Goal: Information Seeking & Learning: Learn about a topic

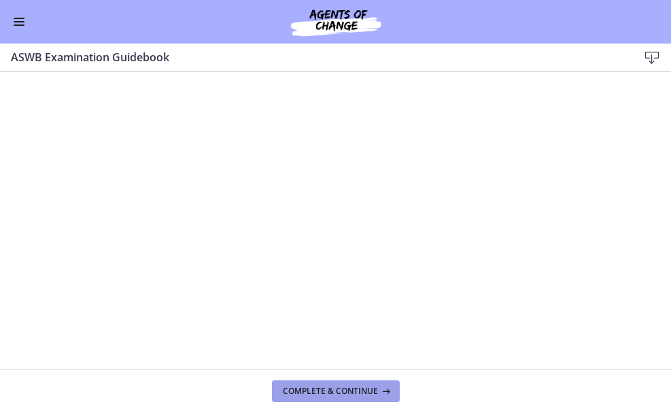
click at [354, 394] on span "Complete & continue" at bounding box center [330, 391] width 95 height 11
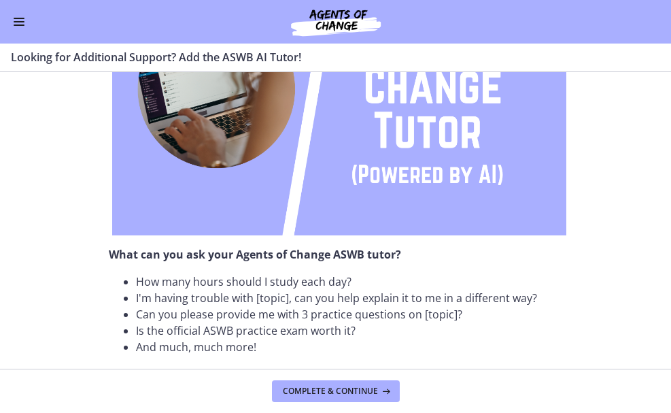
scroll to position [518, 0]
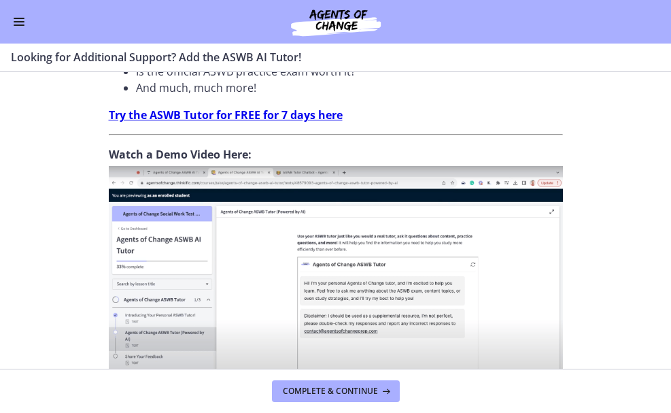
click at [256, 252] on img at bounding box center [336, 290] width 454 height 249
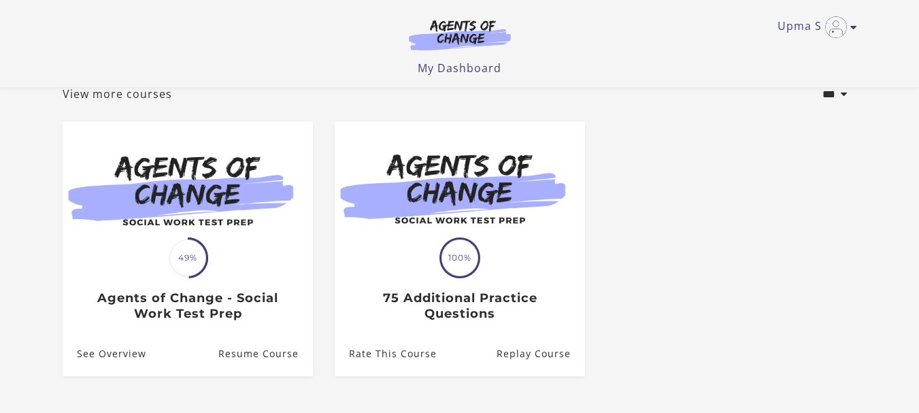
scroll to position [195, 0]
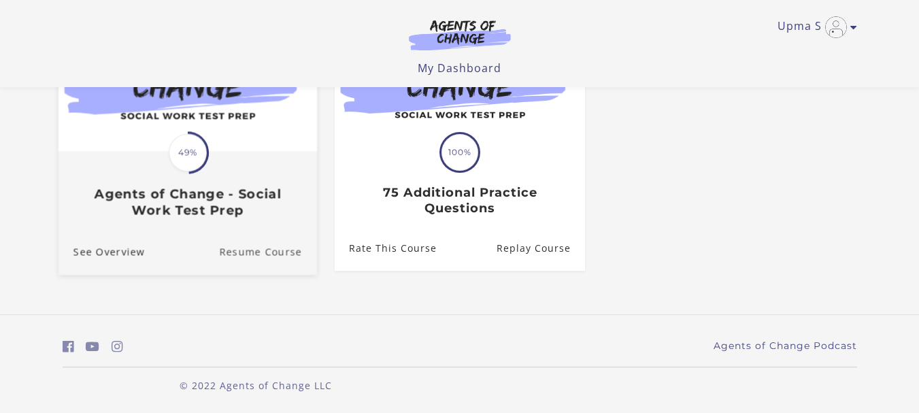
click at [254, 253] on link "Resume Course" at bounding box center [268, 252] width 98 height 46
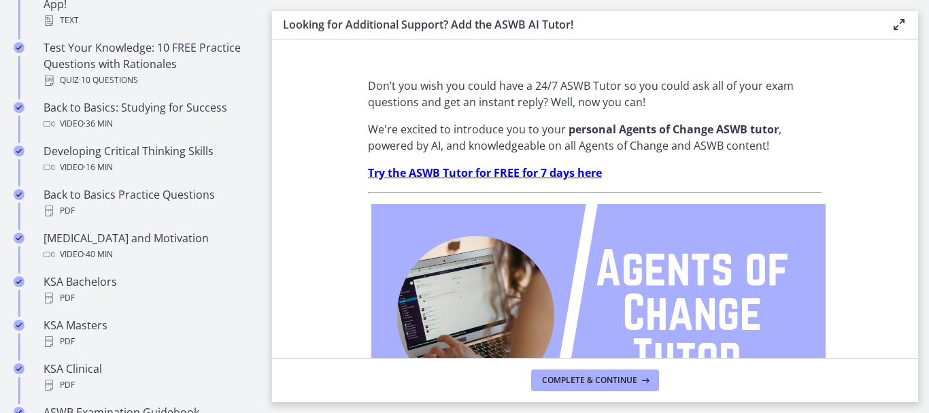
scroll to position [722, 0]
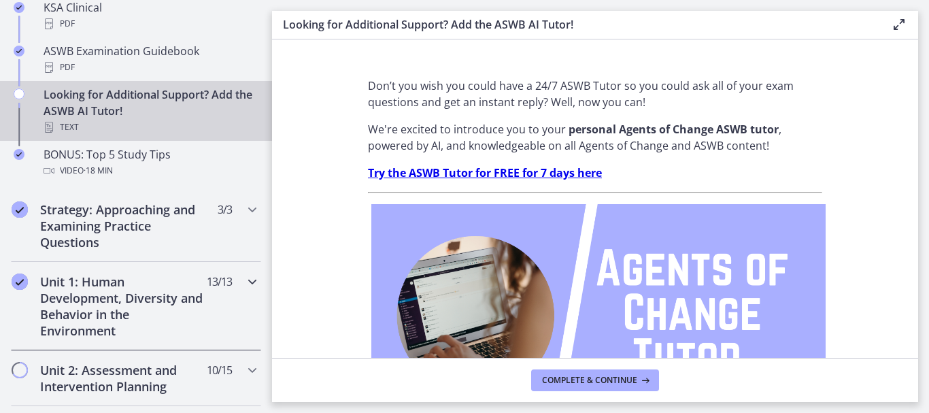
click at [120, 298] on h2 "Unit 1: Human Development, Diversity and Behavior in the Environment" at bounding box center [123, 305] width 166 height 65
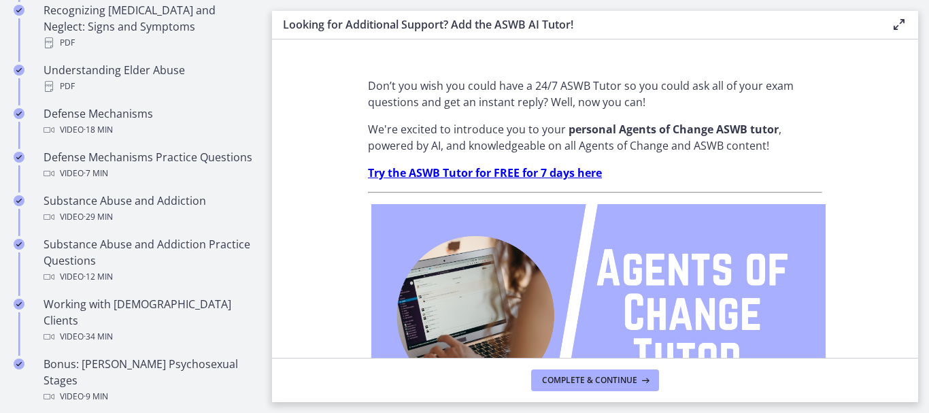
scroll to position [361, 0]
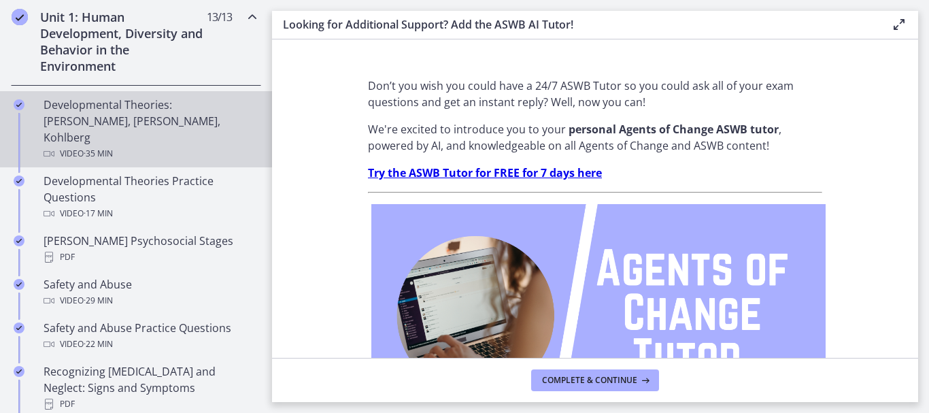
click at [165, 124] on div "Developmental Theories: Erikson, Piaget, Kohlberg Video · 35 min" at bounding box center [150, 129] width 212 height 65
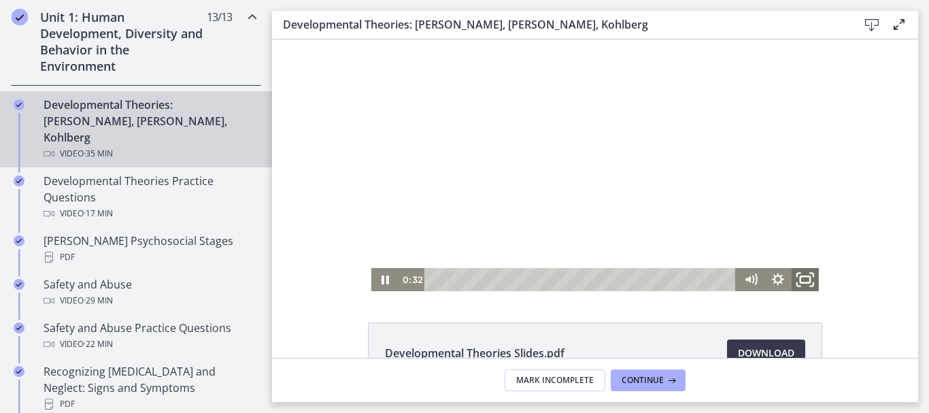
click at [803, 280] on icon "Fullscreen" at bounding box center [805, 280] width 33 height 28
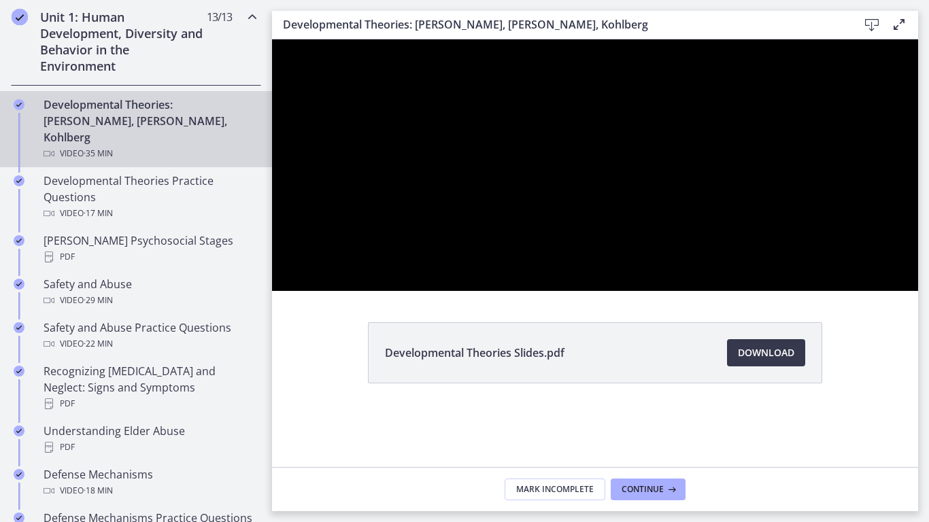
click at [741, 291] on div at bounding box center [595, 165] width 646 height 252
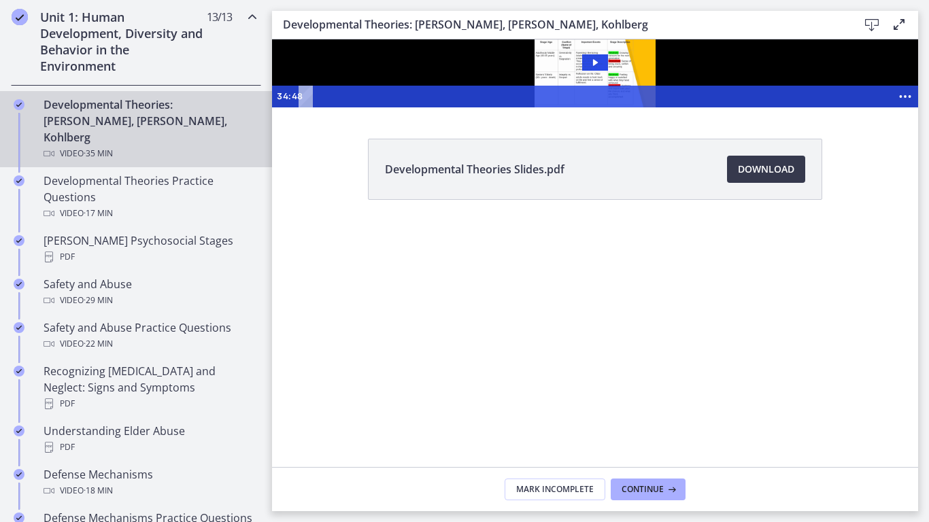
click at [746, 107] on div "Click for sound @keyframes VOLUME_SMALL_WAVE_FLASH { 0% { opacity: 0; } 33% { o…" at bounding box center [595, 73] width 646 height 68
click at [608, 71] on icon "Play Video: crt89dfaoh5c72tgt07g.mp4" at bounding box center [595, 62] width 26 height 16
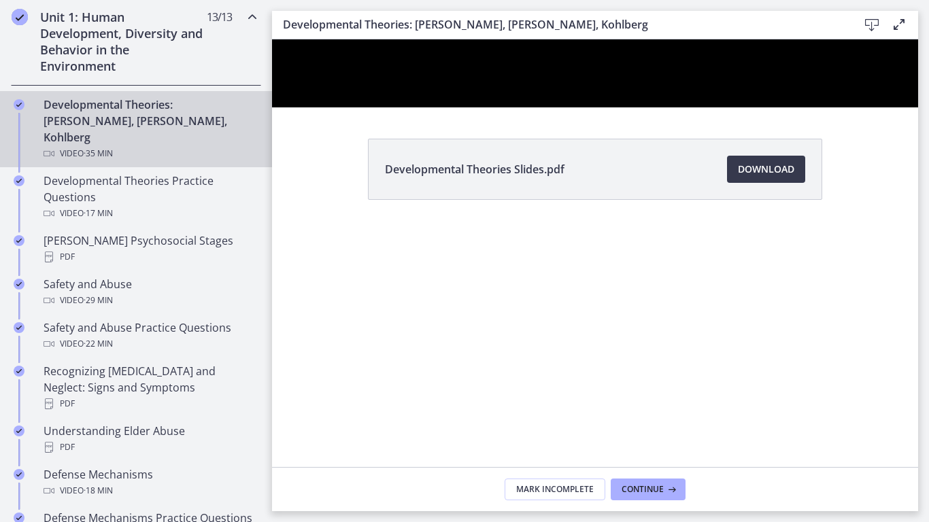
click at [918, 107] on div "Click for sound @keyframes VOLUME_SMALL_WAVE_FLASH { 0% { opacity: 0; } 33% { o…" at bounding box center [595, 73] width 646 height 68
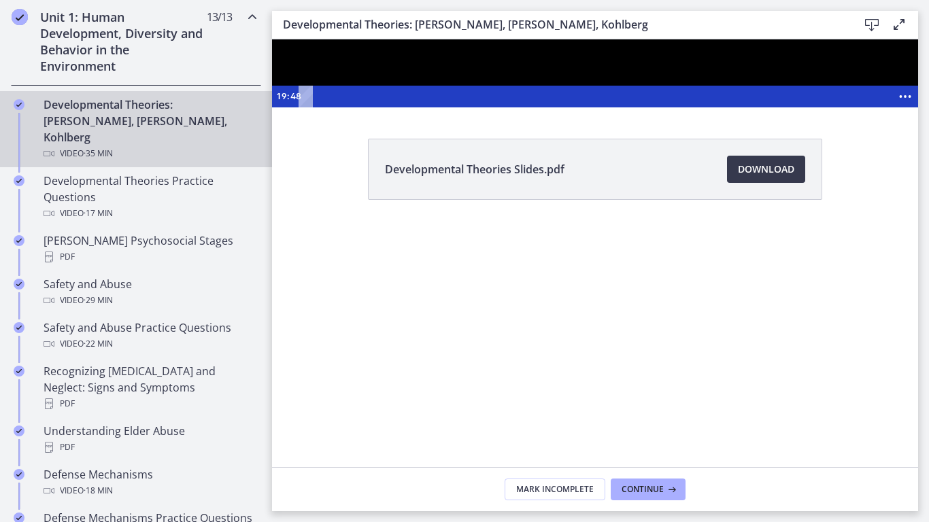
click at [728, 107] on div at bounding box center [595, 73] width 646 height 68
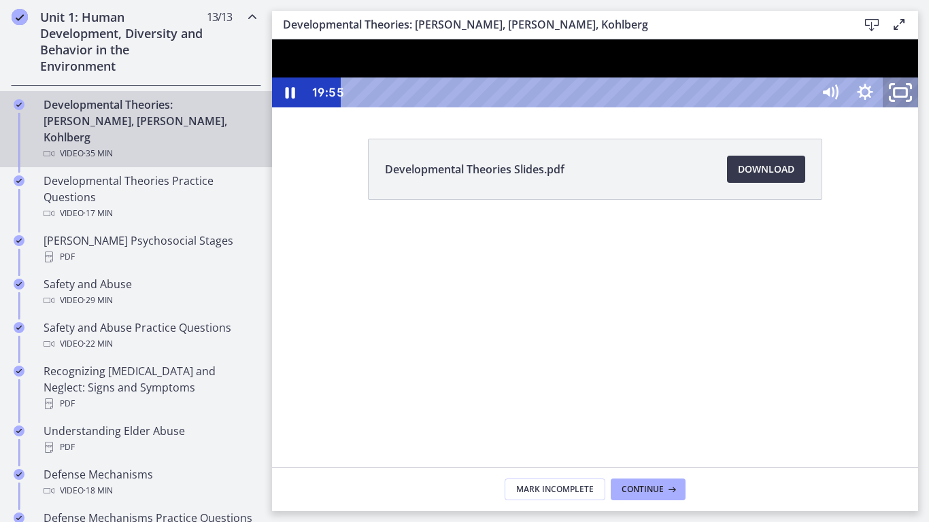
click at [922, 111] on icon "Unfullscreen" at bounding box center [901, 93] width 42 height 36
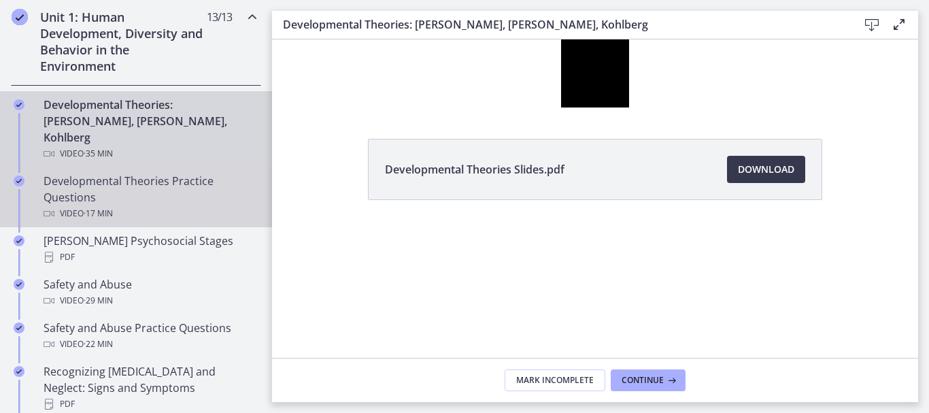
click at [153, 173] on div "Developmental Theories Practice Questions Video · 17 min" at bounding box center [150, 197] width 212 height 49
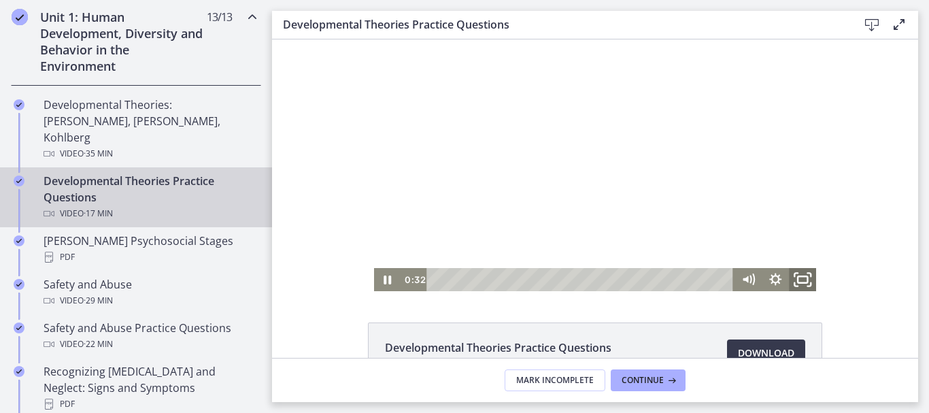
click at [797, 284] on icon "Fullscreen" at bounding box center [802, 280] width 33 height 28
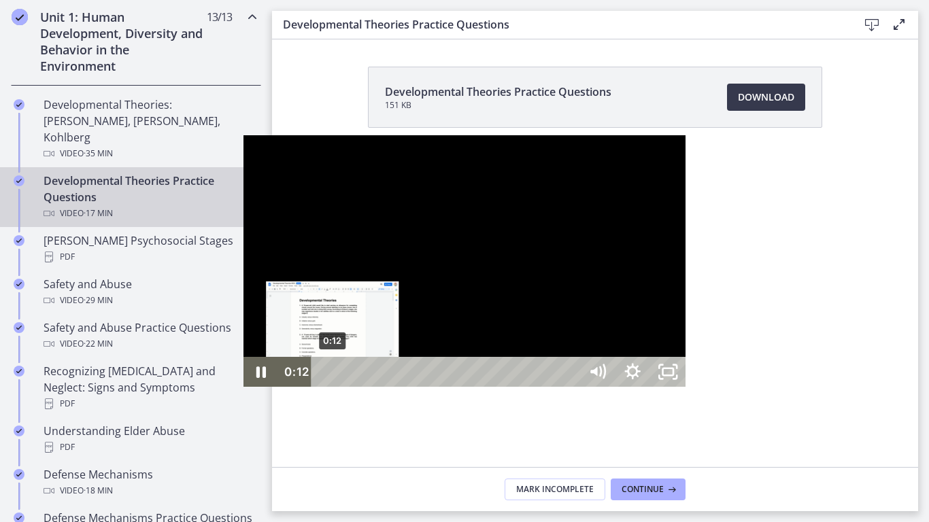
click at [324, 387] on div "0:12" at bounding box center [447, 372] width 247 height 30
click at [324, 387] on div "0:04" at bounding box center [447, 372] width 247 height 30
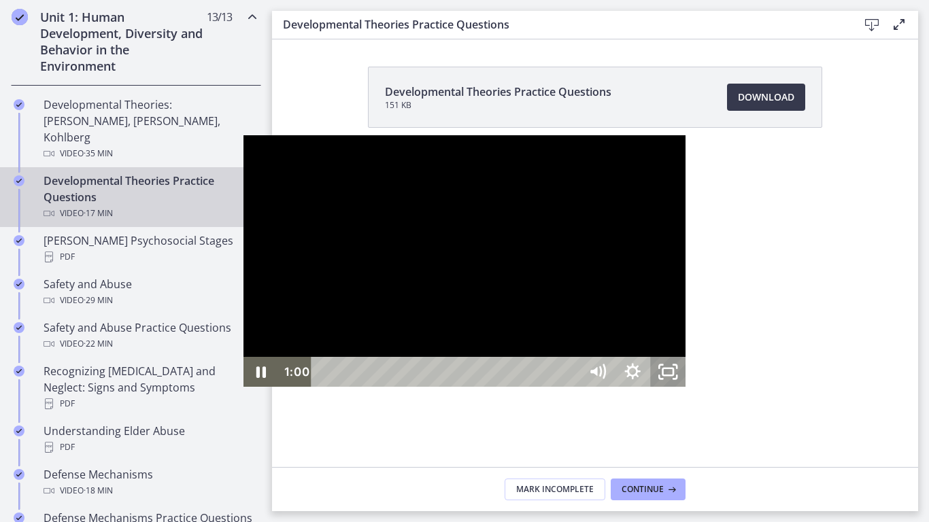
click at [686, 387] on icon "Unfullscreen" at bounding box center [667, 372] width 35 height 30
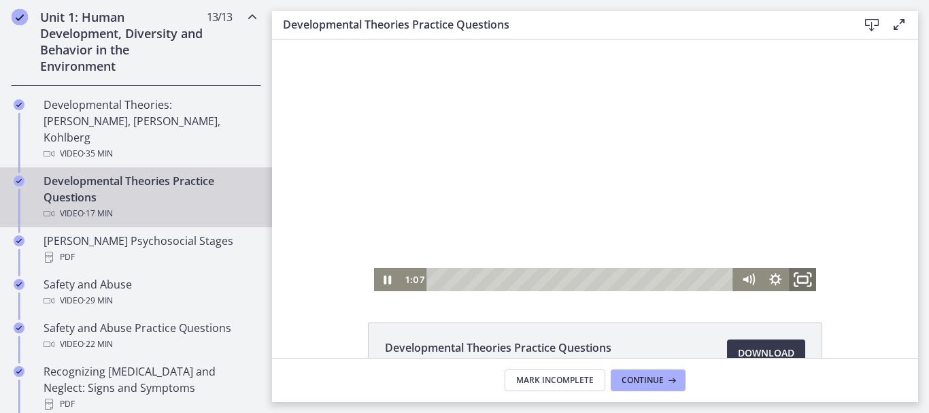
click at [795, 278] on icon "Fullscreen" at bounding box center [802, 280] width 33 height 28
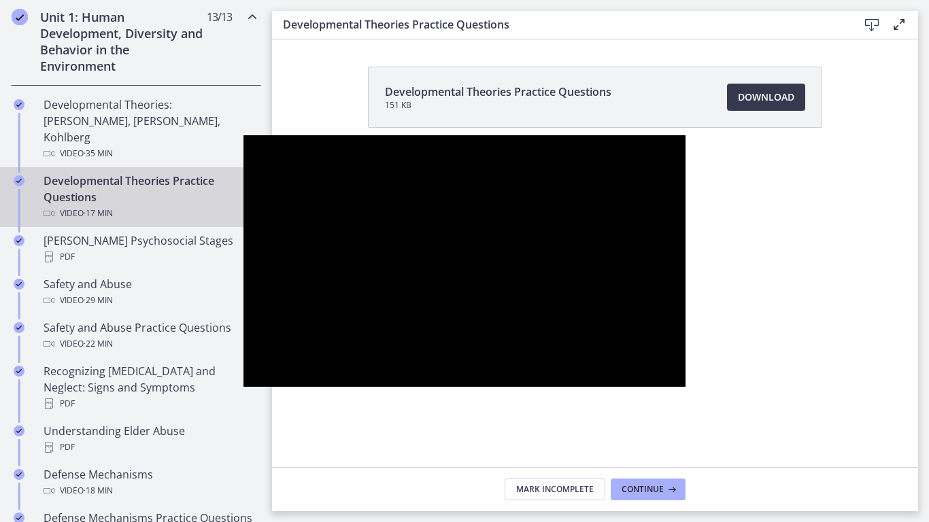
click at [650, 357] on button "Unfullscreen" at bounding box center [667, 372] width 35 height 30
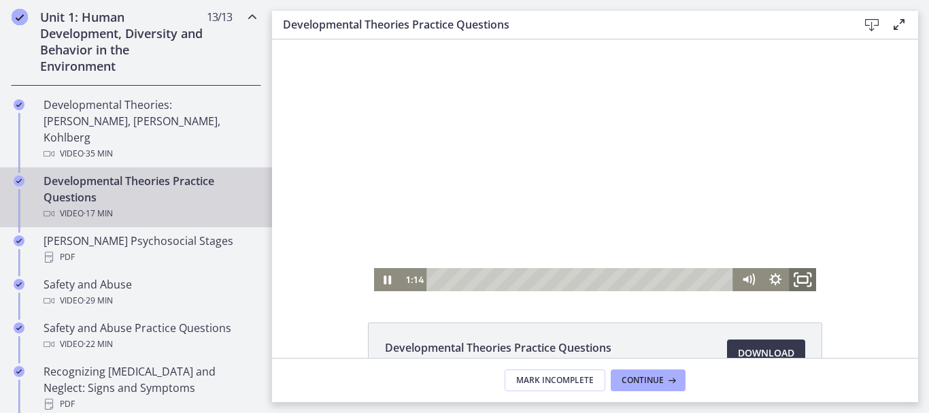
click at [801, 278] on icon "Fullscreen" at bounding box center [802, 280] width 33 height 28
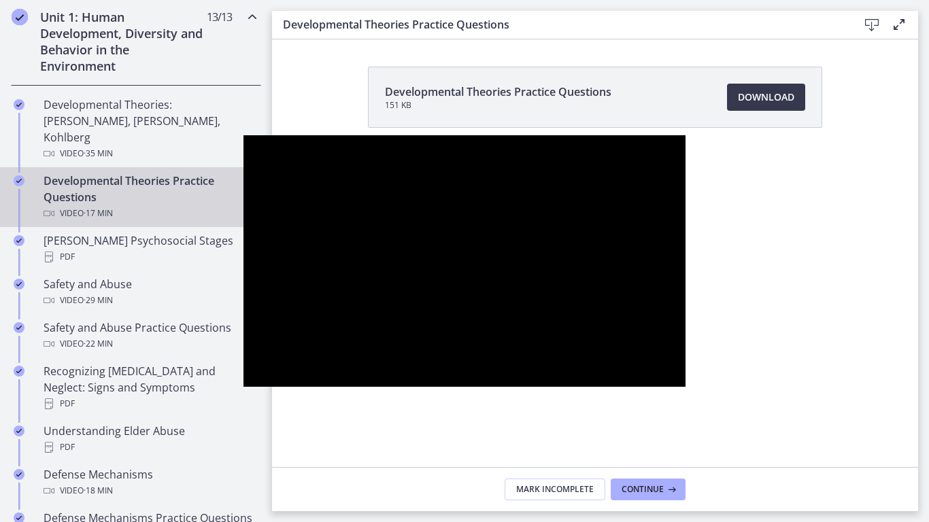
click at [529, 278] on div at bounding box center [465, 261] width 443 height 252
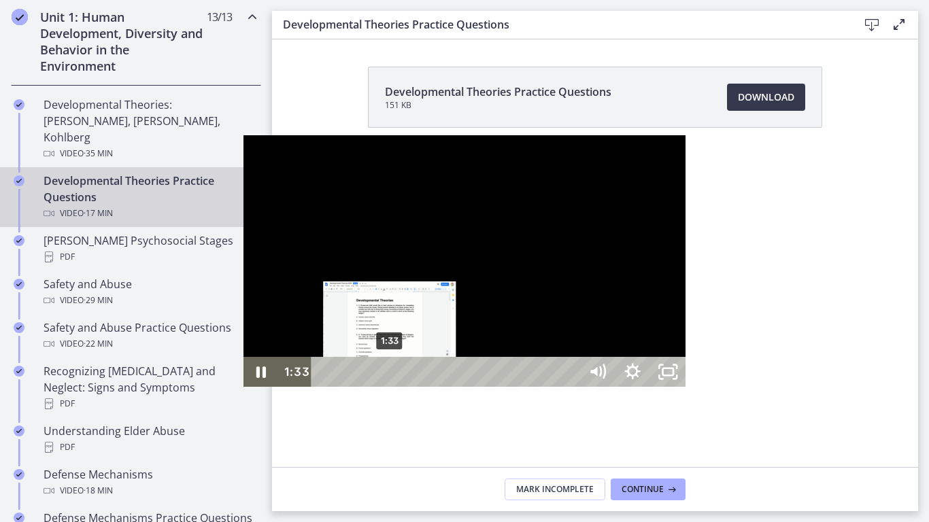
click at [324, 387] on div "1:33" at bounding box center [447, 372] width 247 height 30
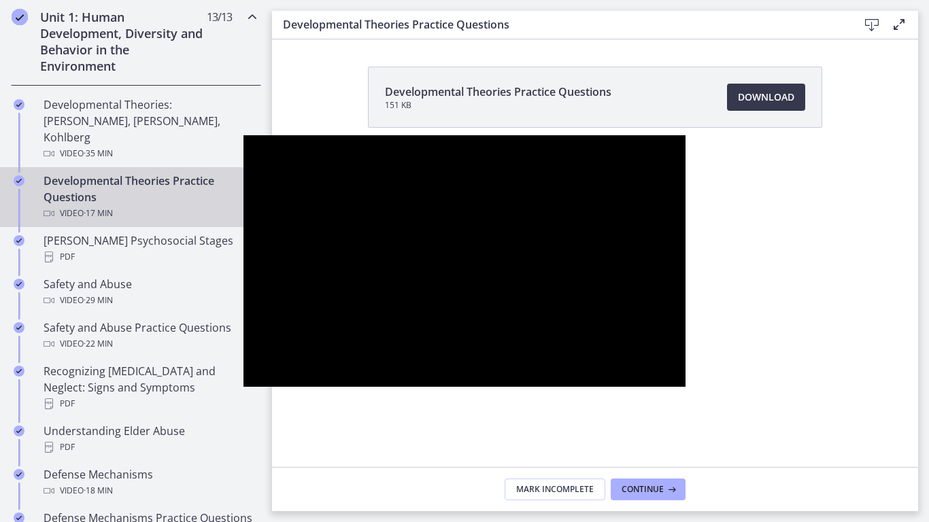
click at [456, 285] on div at bounding box center [465, 261] width 443 height 252
click at [244, 135] on button "Play Video: cbe1jt1t4o1cl02siaug.mp4" at bounding box center [244, 135] width 1 height 1
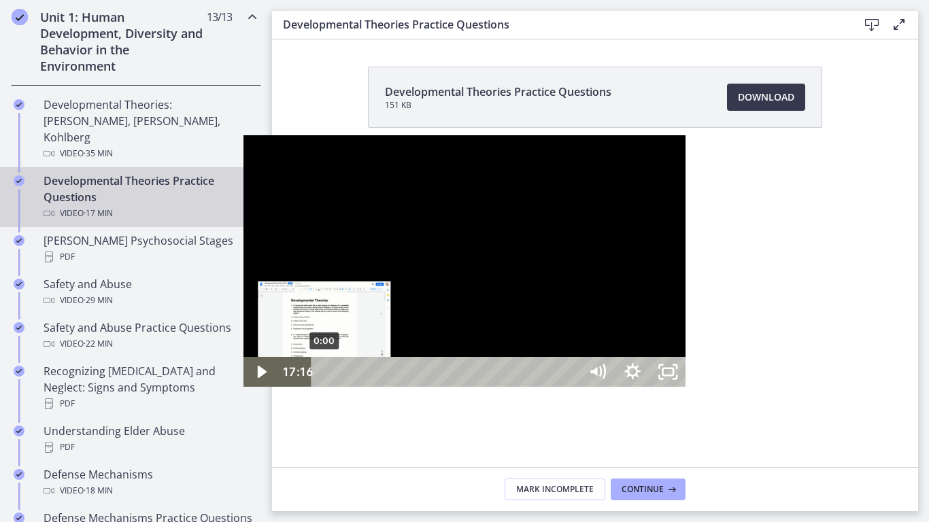
click at [324, 387] on div "0:00" at bounding box center [447, 372] width 247 height 30
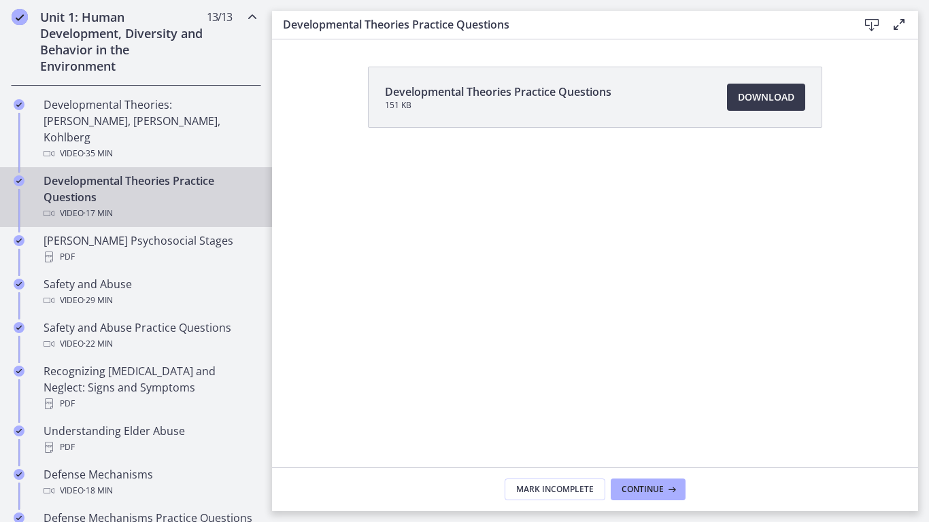
click at [357, 399] on div "Click for sound @keyframes VOLUME_SMALL_WAVE_FLASH { 0% { opacity: 0; } 33% { o…" at bounding box center [464, 261] width 918 height 522
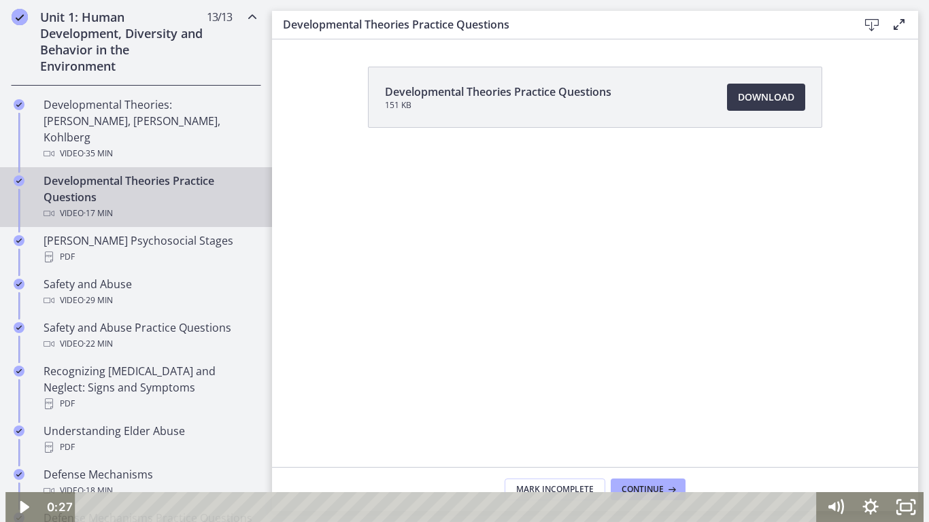
click at [479, 327] on div at bounding box center [464, 261] width 918 height 522
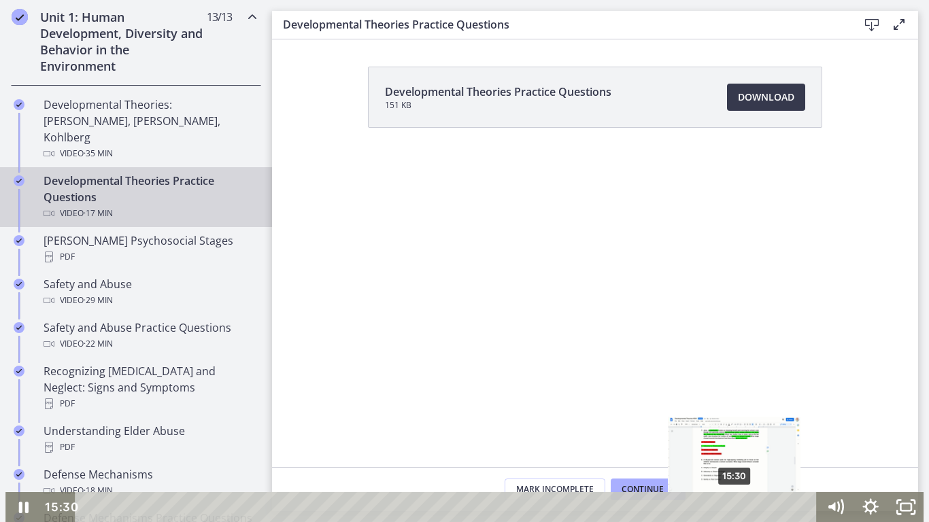
click at [735, 412] on div "15:30" at bounding box center [448, 508] width 721 height 30
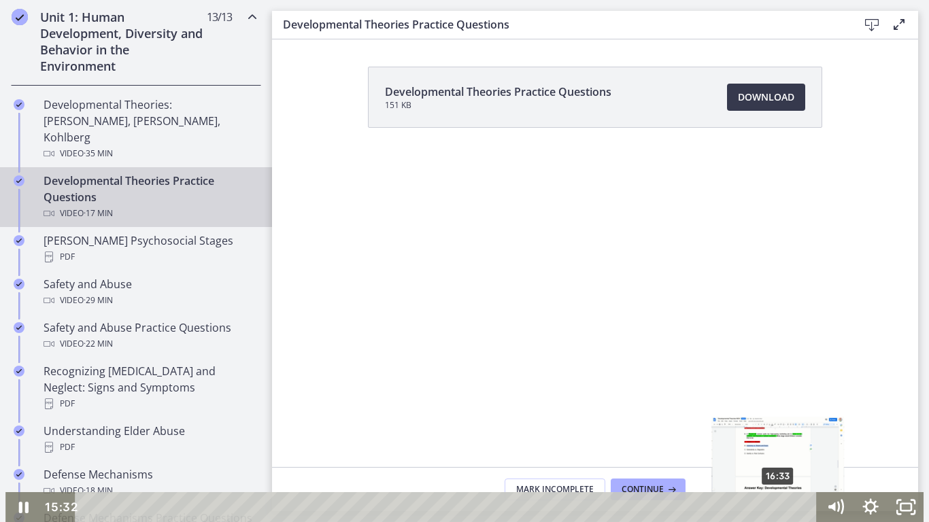
click at [779, 412] on div "16:33" at bounding box center [448, 508] width 721 height 30
click at [882, 361] on div at bounding box center [464, 261] width 918 height 522
click at [882, 367] on div at bounding box center [464, 261] width 918 height 522
click at [882, 412] on div at bounding box center [464, 261] width 918 height 522
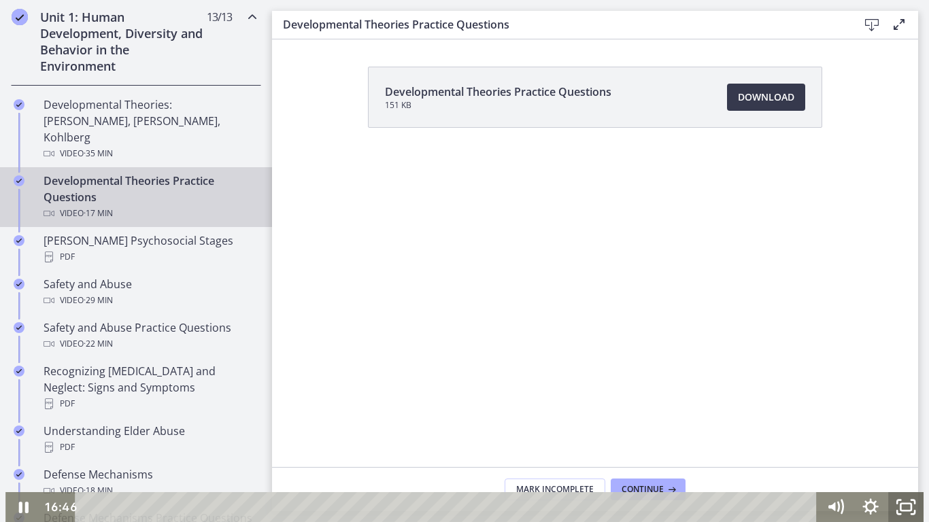
click at [912, 412] on rect "Fullscreen" at bounding box center [906, 507] width 11 height 7
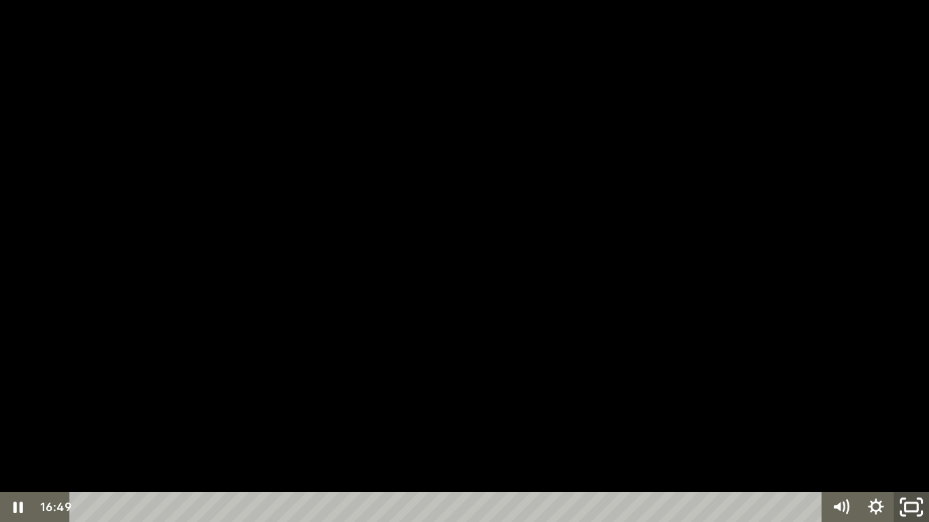
click at [904, 412] on icon "Unfullscreen" at bounding box center [911, 508] width 42 height 36
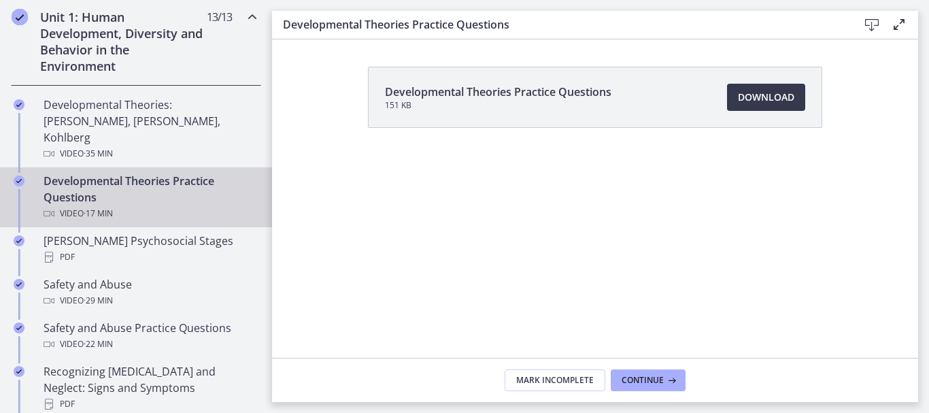
scroll to position [278, 0]
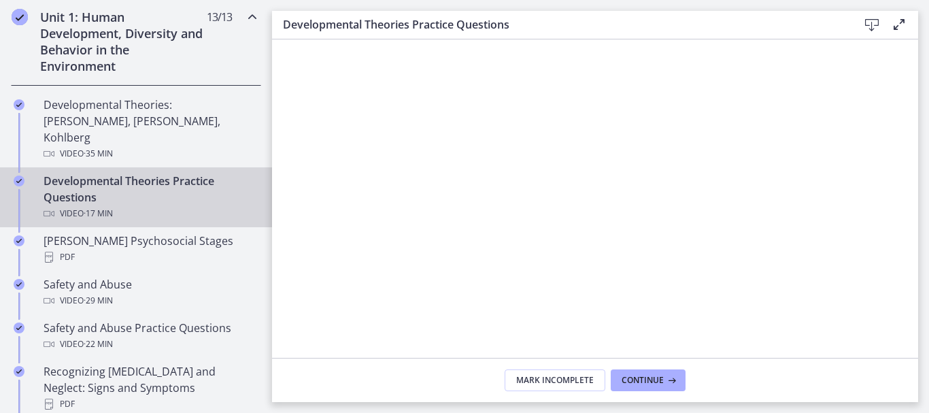
click at [649, 380] on span "Continue" at bounding box center [643, 380] width 42 height 11
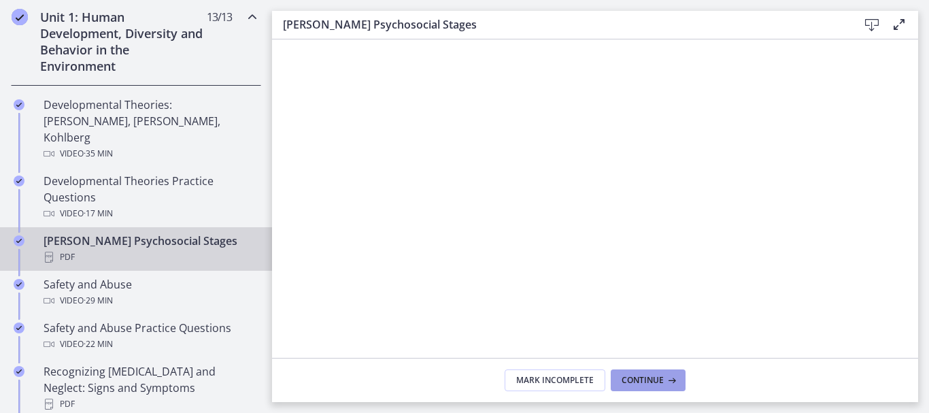
click at [649, 378] on span "Continue" at bounding box center [643, 380] width 42 height 11
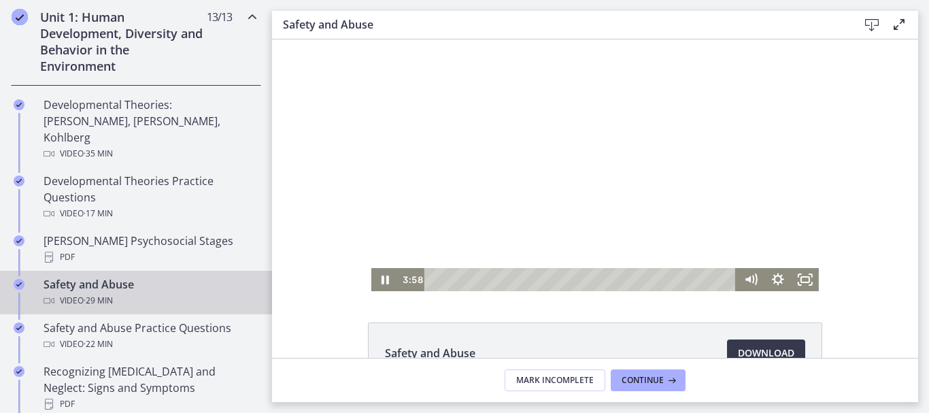
click at [458, 114] on div at bounding box center [595, 165] width 448 height 252
